Goal: Information Seeking & Learning: Learn about a topic

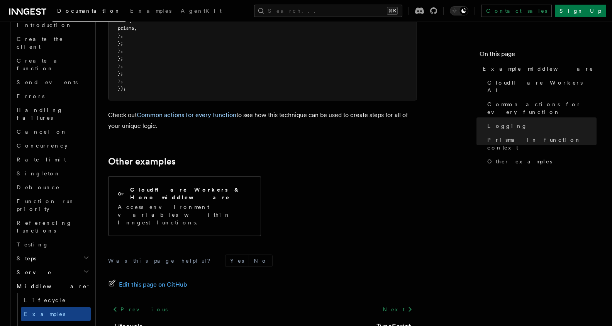
scroll to position [678, 0]
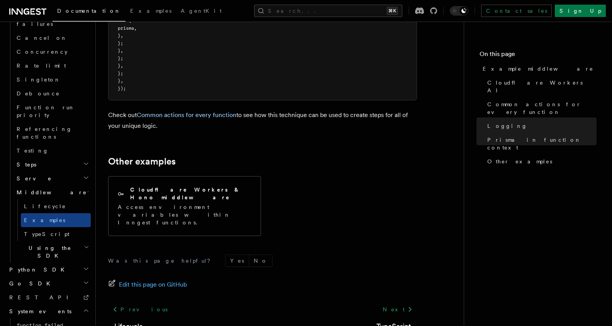
scroll to position [775, 0]
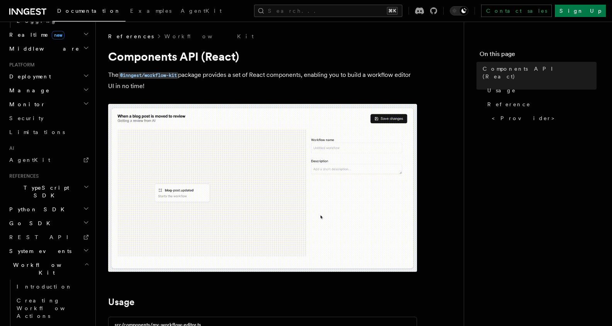
scroll to position [330, 0]
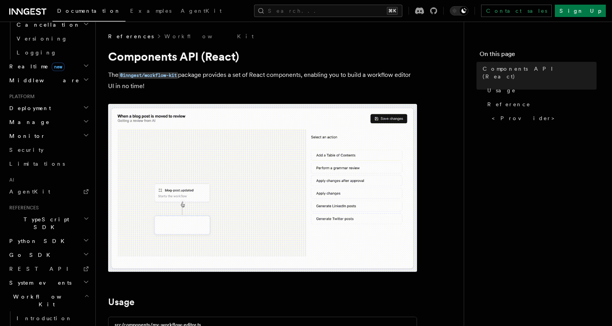
click at [71, 129] on h2 "Monitor" at bounding box center [48, 136] width 85 height 14
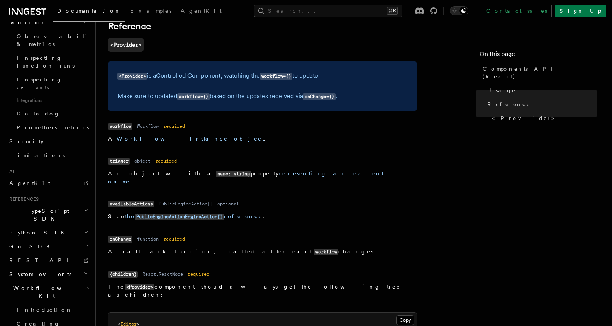
scroll to position [715, 0]
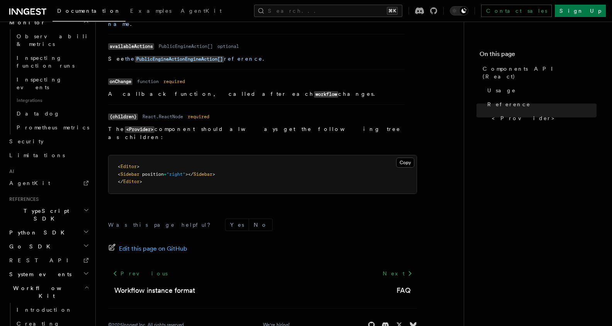
click at [41, 270] on span "System events" at bounding box center [38, 274] width 65 height 8
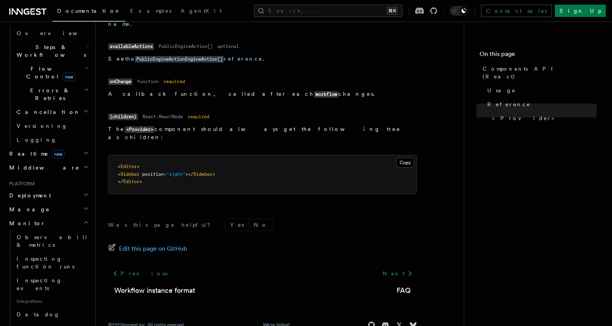
scroll to position [0, 0]
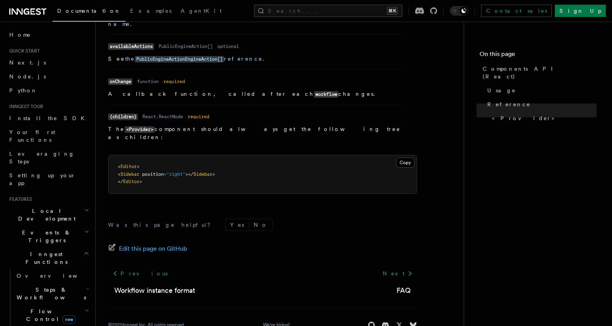
click at [75, 225] on h2 "Events & Triggers" at bounding box center [48, 236] width 85 height 22
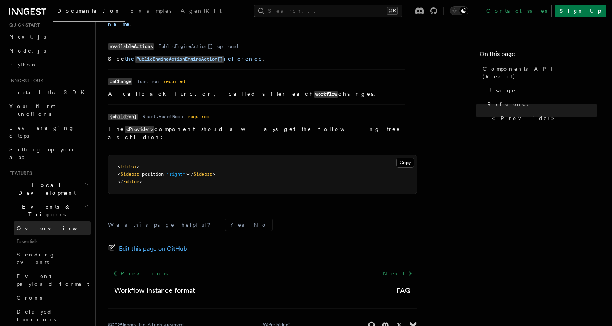
scroll to position [47, 0]
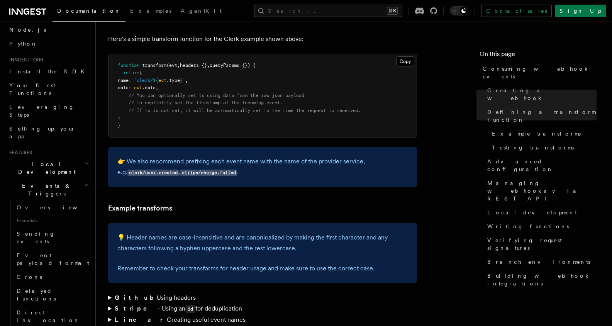
scroll to position [1016, 0]
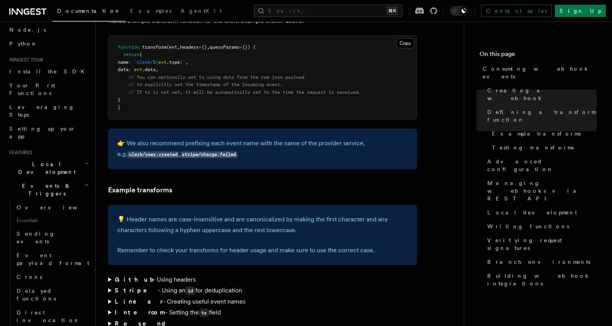
click at [127, 276] on strong "Github" at bounding box center [134, 279] width 38 height 7
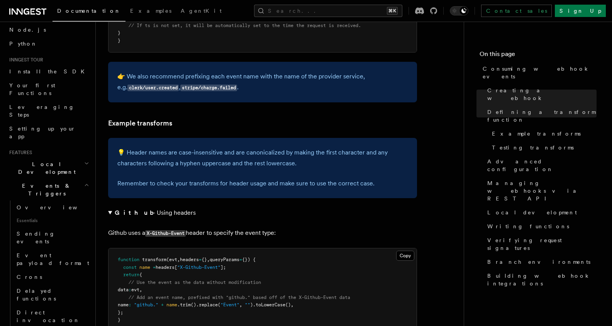
scroll to position [1154, 0]
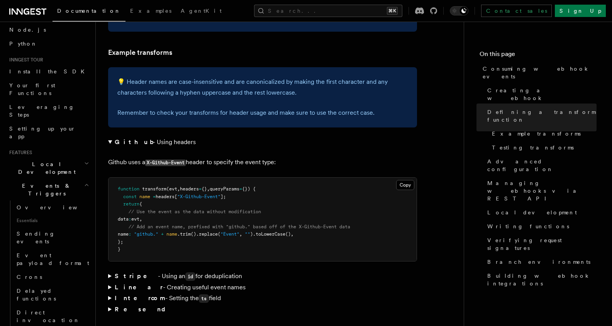
click at [113, 271] on summary "Stripe - Using an id for deduplication" at bounding box center [262, 276] width 309 height 11
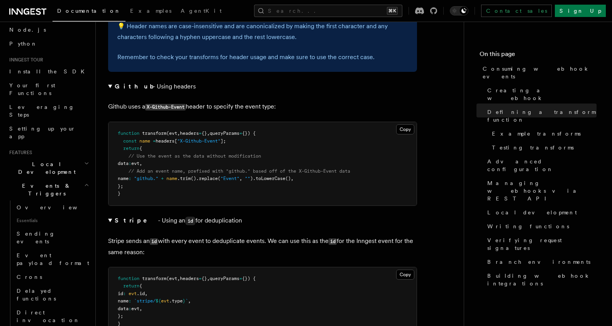
scroll to position [1252, 0]
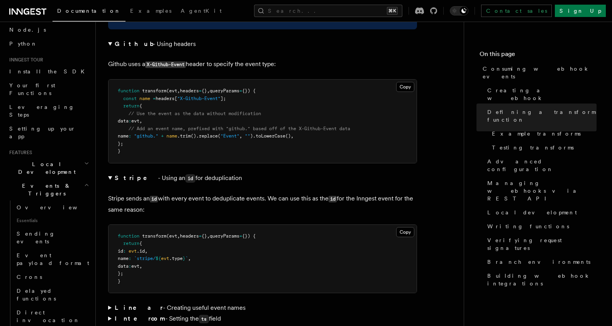
click at [139, 302] on summary "Linear - Creating useful event names" at bounding box center [262, 307] width 309 height 11
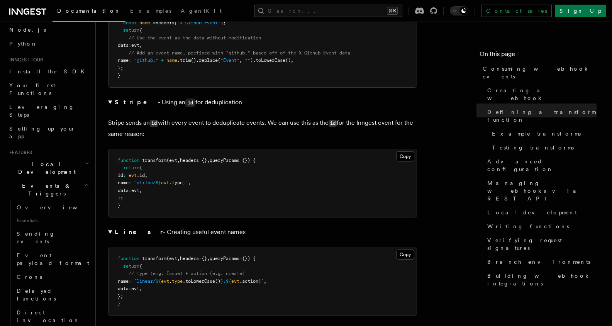
scroll to position [1411, 0]
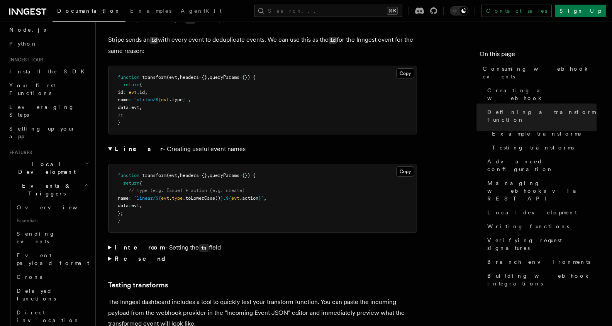
click at [157, 242] on summary "Intercom - Setting the ts field" at bounding box center [262, 247] width 309 height 11
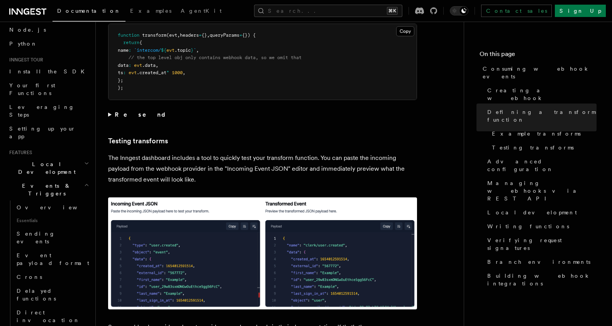
scroll to position [1414, 0]
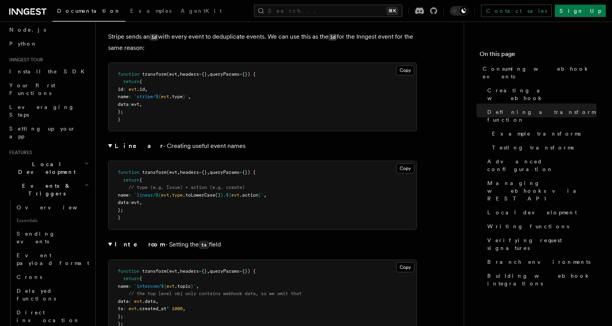
click at [32, 9] on icon at bounding box center [32, 11] width 5 height 6
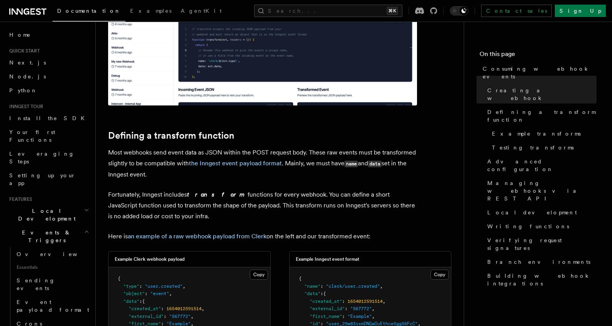
scroll to position [540, 0]
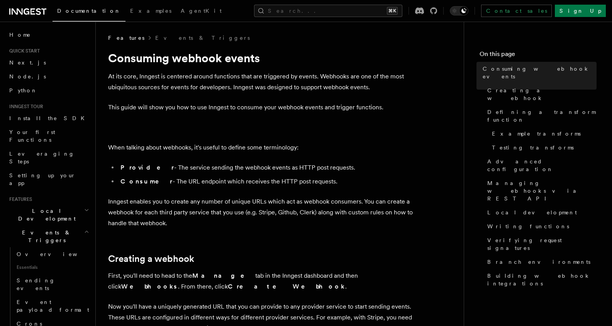
click at [25, 11] on icon at bounding box center [27, 11] width 6 height 6
